Goal: Task Accomplishment & Management: Complete application form

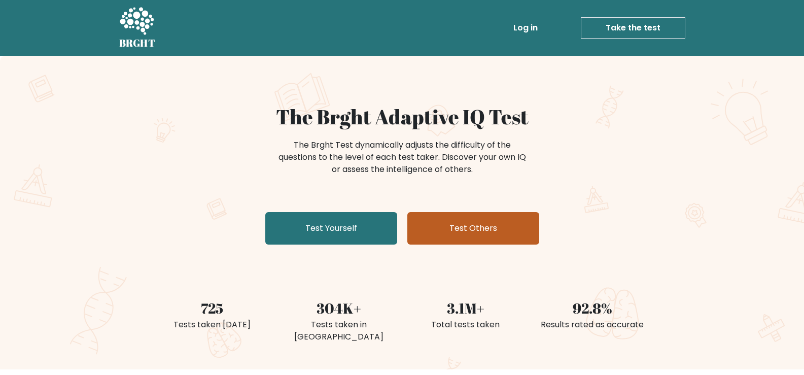
click at [469, 230] on link "Test Others" at bounding box center [474, 228] width 132 height 32
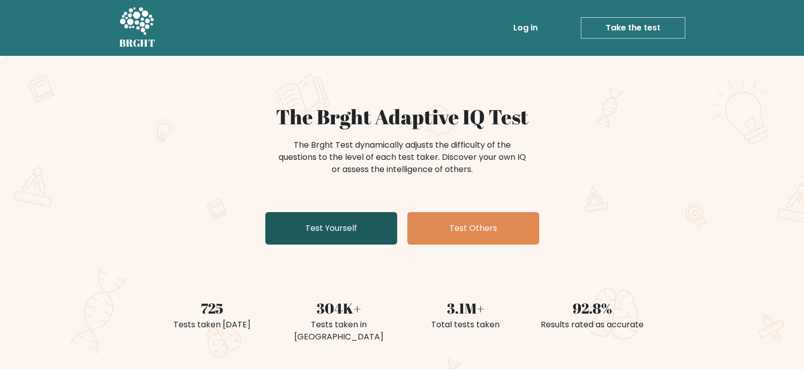
click at [352, 234] on link "Test Yourself" at bounding box center [331, 228] width 132 height 32
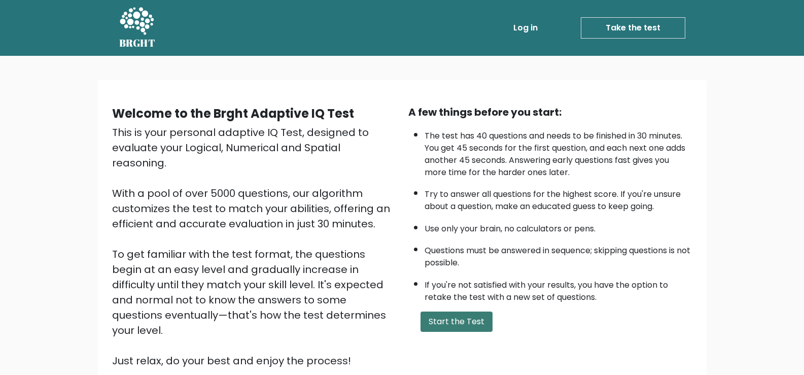
click at [480, 320] on button "Start the Test" at bounding box center [457, 322] width 72 height 20
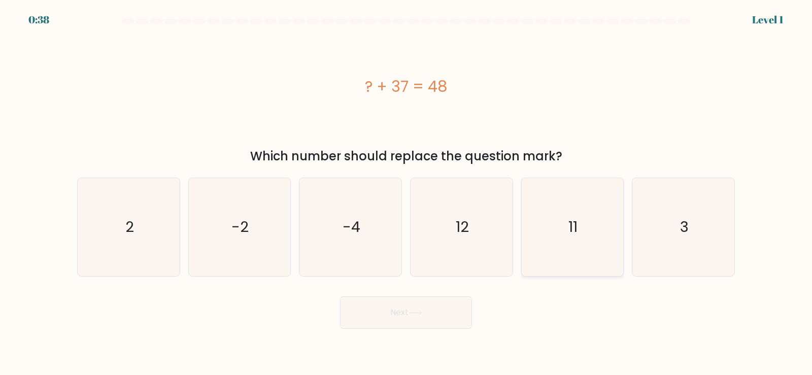
click at [563, 224] on icon "11" at bounding box center [572, 227] width 98 height 98
click at [407, 193] on input "e. 11" at bounding box center [406, 190] width 1 height 5
radio input "true"
click at [411, 307] on button "Next" at bounding box center [406, 312] width 132 height 32
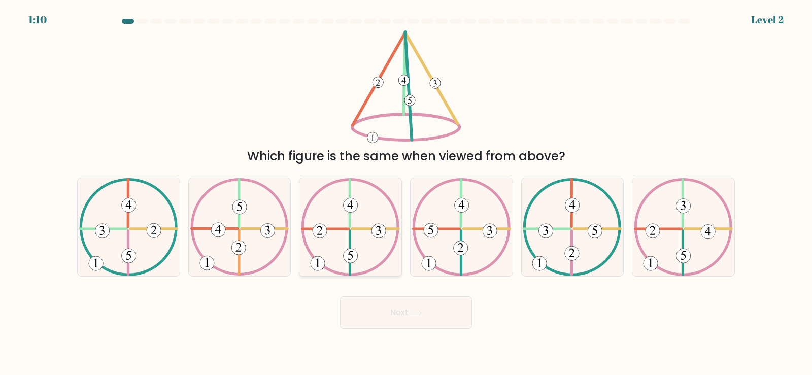
click at [377, 219] on icon at bounding box center [350, 227] width 99 height 98
click at [406, 193] on input "c." at bounding box center [406, 190] width 1 height 5
radio input "true"
click at [426, 314] on button "Next" at bounding box center [406, 312] width 132 height 32
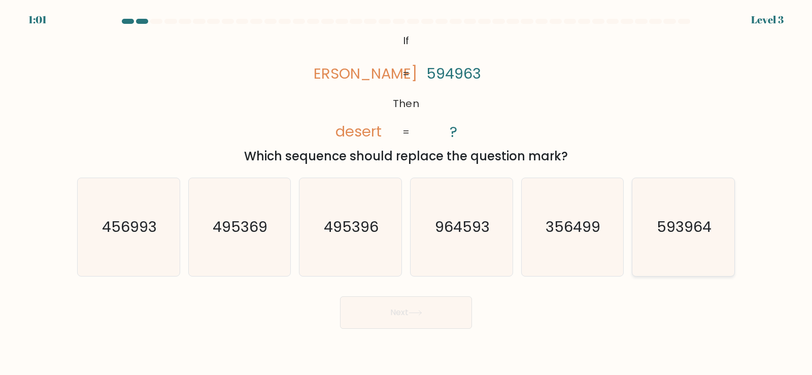
click at [695, 241] on icon "593964" at bounding box center [683, 227] width 98 height 98
click at [407, 193] on input "f. 593964" at bounding box center [406, 190] width 1 height 5
radio input "true"
click at [420, 314] on icon at bounding box center [416, 313] width 14 height 6
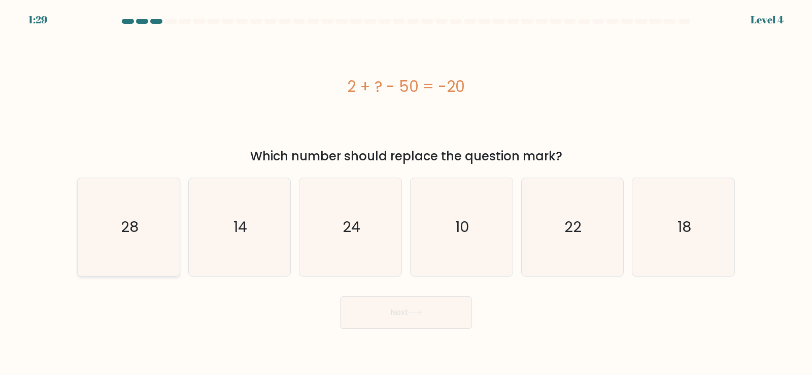
click at [115, 245] on icon "28" at bounding box center [129, 227] width 98 height 98
click at [406, 193] on input "a. 28" at bounding box center [406, 190] width 1 height 5
radio input "true"
click at [450, 312] on button "Next" at bounding box center [406, 312] width 132 height 32
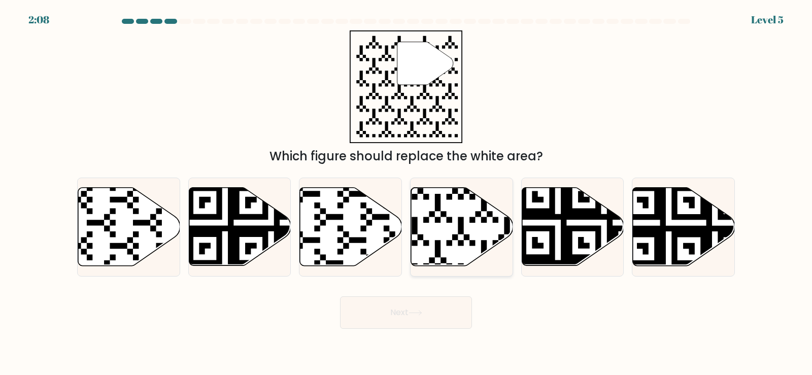
click at [491, 249] on icon at bounding box center [462, 227] width 102 height 78
click at [407, 193] on input "d." at bounding box center [406, 190] width 1 height 5
radio input "true"
click at [452, 319] on button "Next" at bounding box center [406, 312] width 132 height 32
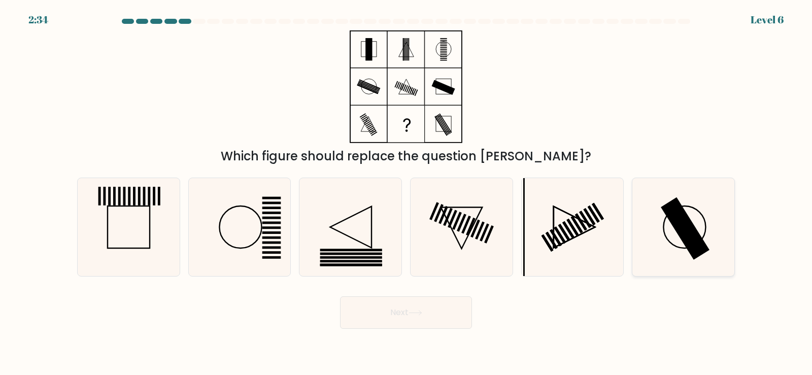
click at [732, 239] on icon at bounding box center [683, 227] width 98 height 98
click at [407, 193] on input "f." at bounding box center [406, 190] width 1 height 5
radio input "true"
click at [420, 313] on icon at bounding box center [415, 313] width 12 height 5
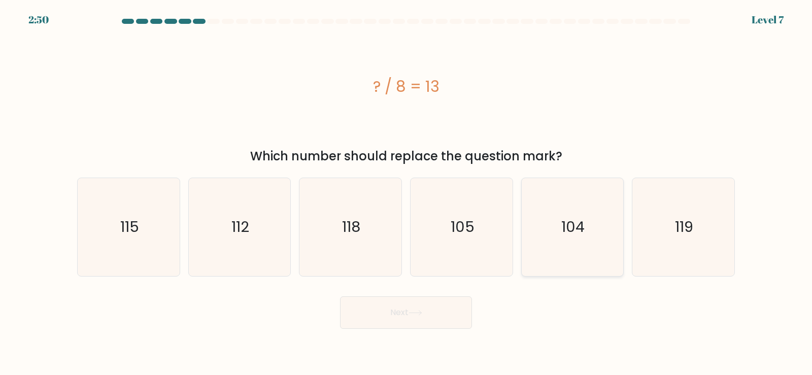
click at [588, 254] on icon "104" at bounding box center [572, 227] width 98 height 98
click at [407, 193] on input "e. 104" at bounding box center [406, 190] width 1 height 5
radio input "true"
click at [450, 307] on button "Next" at bounding box center [406, 312] width 132 height 32
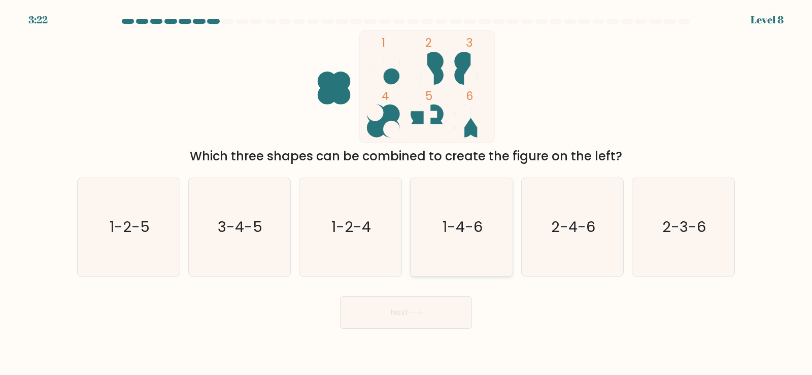
click at [445, 209] on icon "1-4-6" at bounding box center [462, 227] width 98 height 98
click at [407, 193] on input "d. 1-4-6" at bounding box center [406, 190] width 1 height 5
radio input "true"
click at [435, 317] on button "Next" at bounding box center [406, 312] width 132 height 32
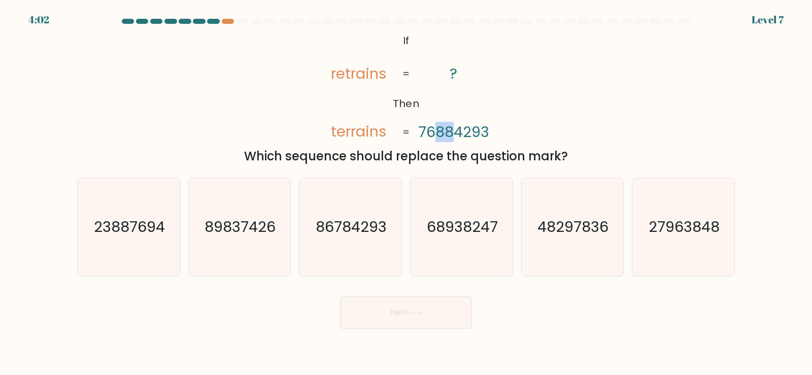
drag, startPoint x: 437, startPoint y: 140, endPoint x: 451, endPoint y: 141, distance: 13.2
click at [451, 141] on tspan "76884293" at bounding box center [453, 132] width 71 height 20
click at [463, 120] on icon "@import url('[URL][DOMAIN_NAME]); If Then retrains terrains ? 76884293 = =" at bounding box center [406, 86] width 183 height 113
drag, startPoint x: 430, startPoint y: 139, endPoint x: 260, endPoint y: 229, distance: 192.5
click at [429, 140] on tspan "76884293" at bounding box center [453, 132] width 71 height 20
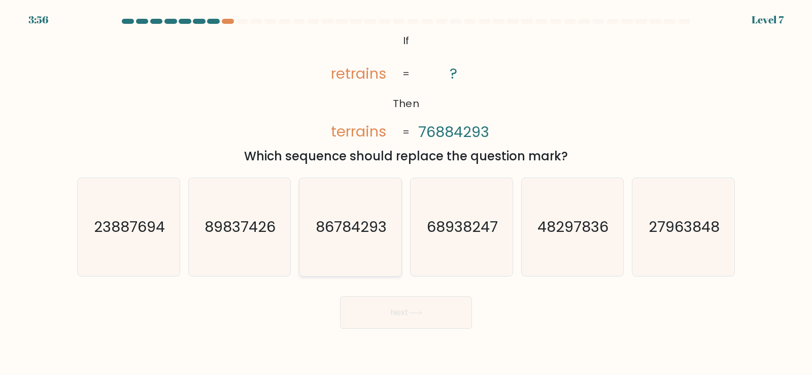
click at [335, 246] on icon "86784293" at bounding box center [350, 227] width 98 height 98
click at [406, 193] on input "c. 86784293" at bounding box center [406, 190] width 1 height 5
radio input "true"
click at [406, 314] on button "Next" at bounding box center [406, 312] width 132 height 32
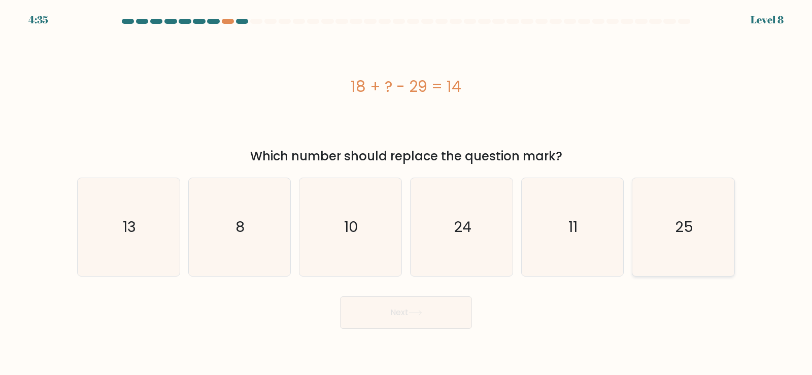
click at [693, 234] on icon "25" at bounding box center [683, 227] width 98 height 98
click at [407, 193] on input "f. 25" at bounding box center [406, 190] width 1 height 5
radio input "true"
click at [419, 299] on button "Next" at bounding box center [406, 312] width 132 height 32
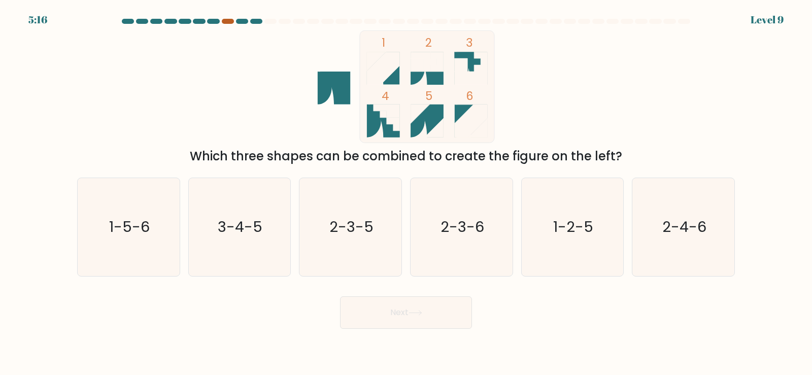
click at [227, 22] on div at bounding box center [228, 21] width 12 height 5
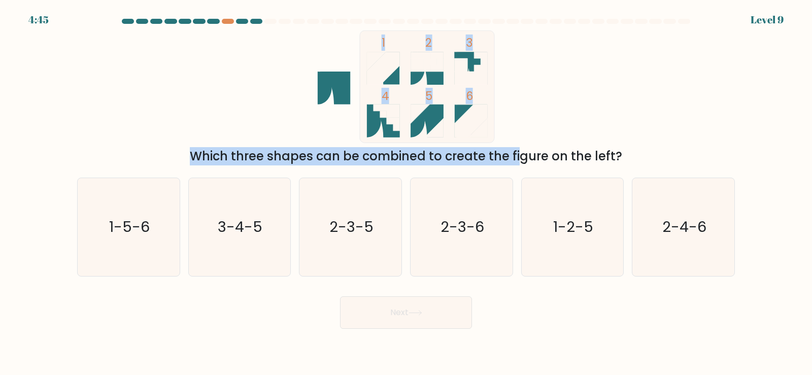
drag, startPoint x: 474, startPoint y: 104, endPoint x: 443, endPoint y: 146, distance: 52.3
click at [443, 146] on div "1 2 3 4 5 6 Which three shapes can be combined to create the figure on the left?" at bounding box center [406, 97] width 670 height 135
click at [624, 60] on div "1 2 3 4 5 6 Which three shapes can be combined to create the figure on the left?" at bounding box center [406, 97] width 670 height 135
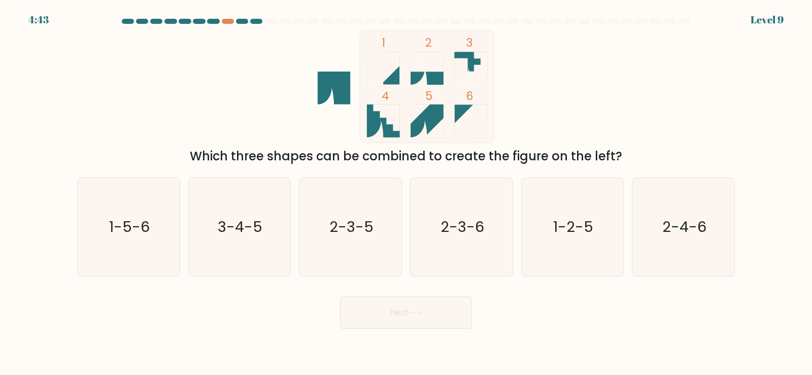
click at [367, 50] on rect at bounding box center [427, 86] width 134 height 112
click at [412, 124] on g at bounding box center [427, 121] width 33 height 33
drag, startPoint x: 412, startPoint y: 124, endPoint x: 811, endPoint y: 89, distance: 399.9
click at [812, 89] on form at bounding box center [406, 174] width 812 height 310
click at [173, 235] on icon "1-5-6" at bounding box center [129, 227] width 98 height 98
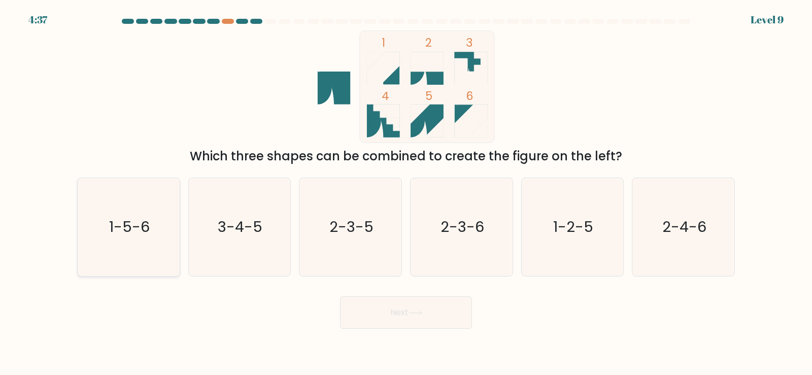
click at [406, 193] on input "a. 1-5-6" at bounding box center [406, 190] width 1 height 5
radio input "true"
click at [425, 299] on button "Next" at bounding box center [406, 312] width 132 height 32
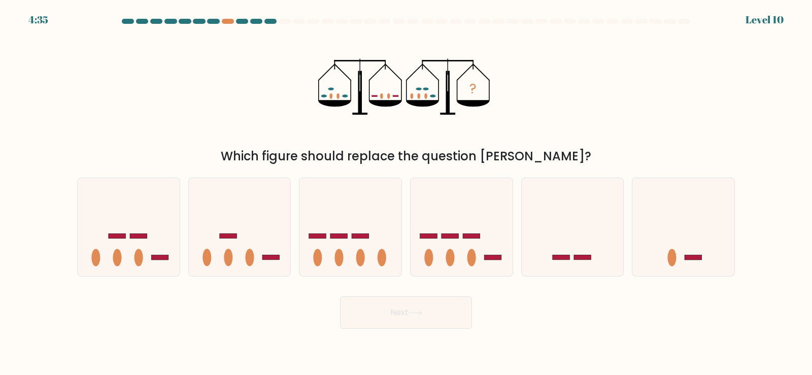
click at [425, 309] on button "Next" at bounding box center [406, 312] width 132 height 32
click at [602, 128] on div "? Which figure should replace the question mark?" at bounding box center [406, 97] width 670 height 135
click at [472, 211] on icon at bounding box center [462, 227] width 102 height 84
click at [407, 193] on input "d." at bounding box center [406, 190] width 1 height 5
radio input "true"
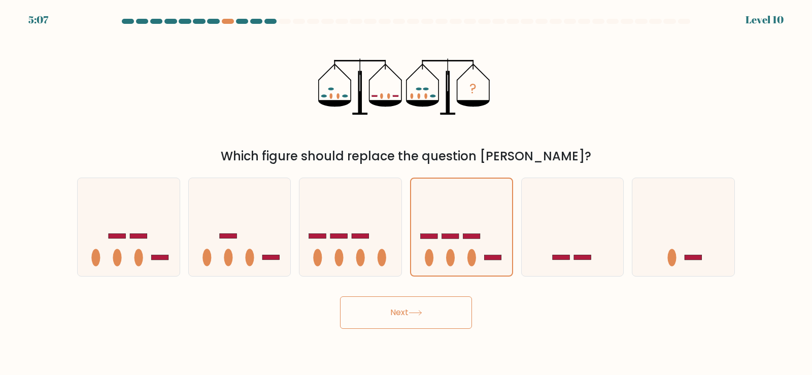
click at [431, 314] on button "Next" at bounding box center [406, 312] width 132 height 32
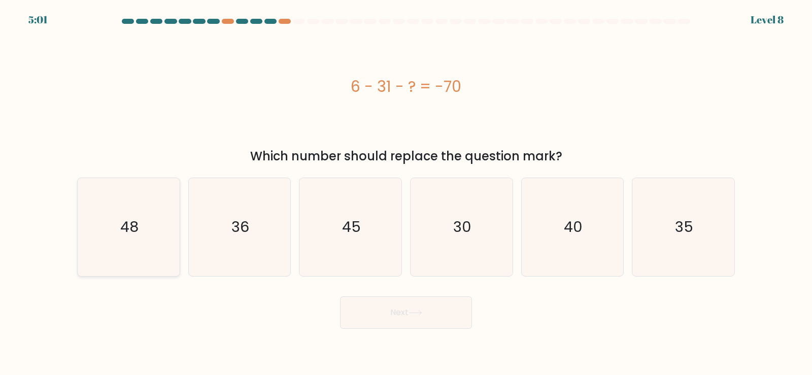
click at [169, 259] on icon "48" at bounding box center [129, 227] width 98 height 98
click at [406, 193] on input "a. 48" at bounding box center [406, 190] width 1 height 5
radio input "true"
click at [431, 326] on button "Next" at bounding box center [406, 312] width 132 height 32
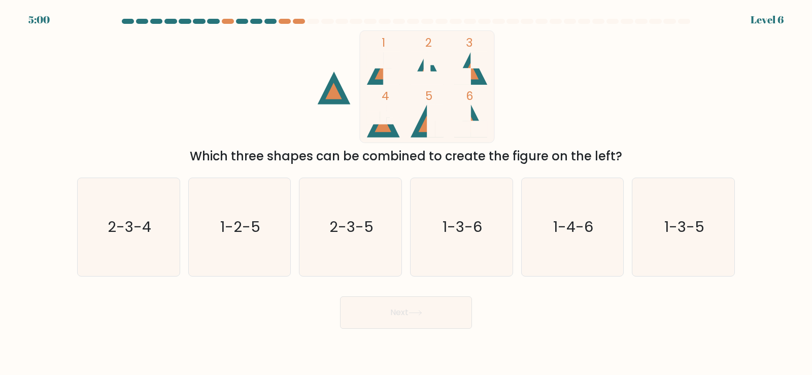
click at [431, 306] on button "Next" at bounding box center [406, 312] width 132 height 32
